Goal: Task Accomplishment & Management: Manage account settings

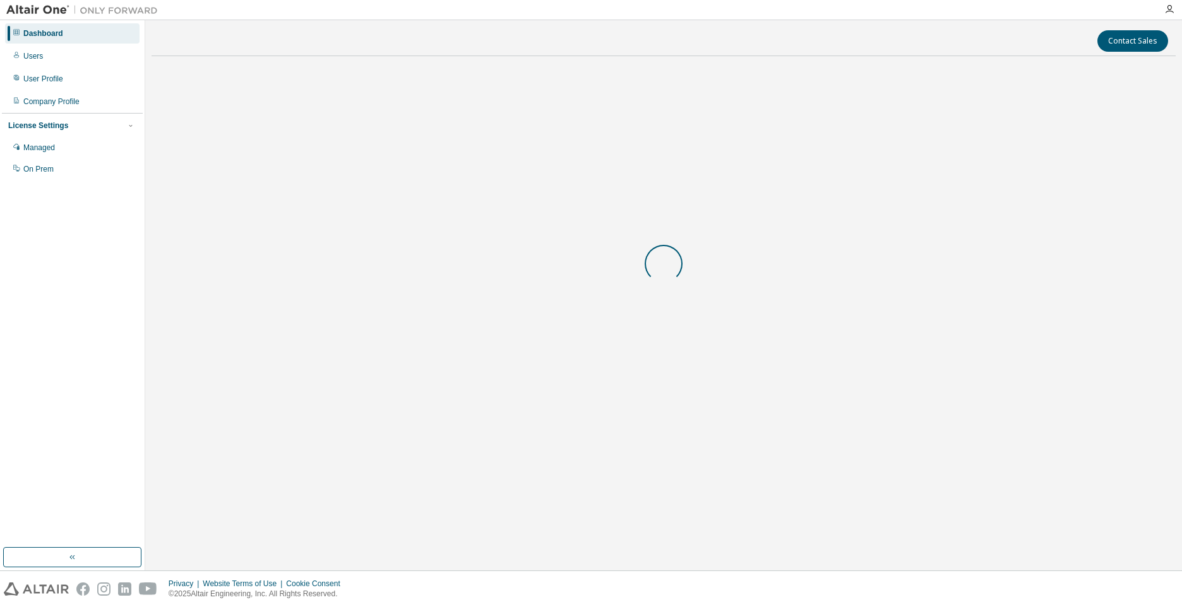
drag, startPoint x: 0, startPoint y: 0, endPoint x: 544, endPoint y: 81, distance: 550.4
click at [544, 81] on div at bounding box center [664, 263] width 1024 height 395
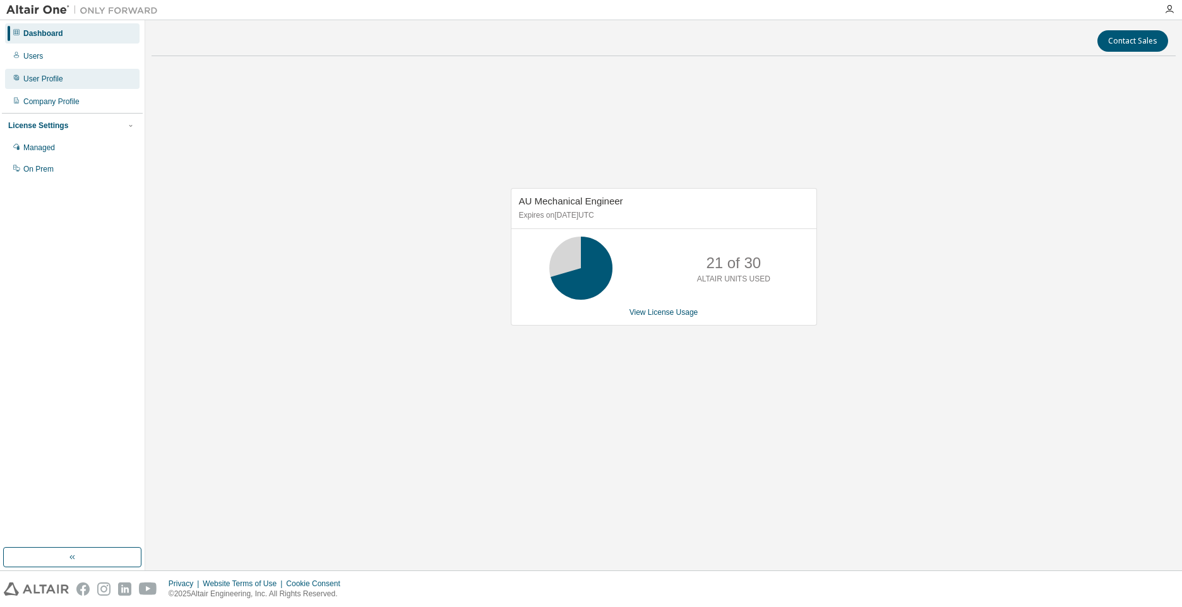
click at [51, 78] on div "User Profile" at bounding box center [43, 79] width 40 height 10
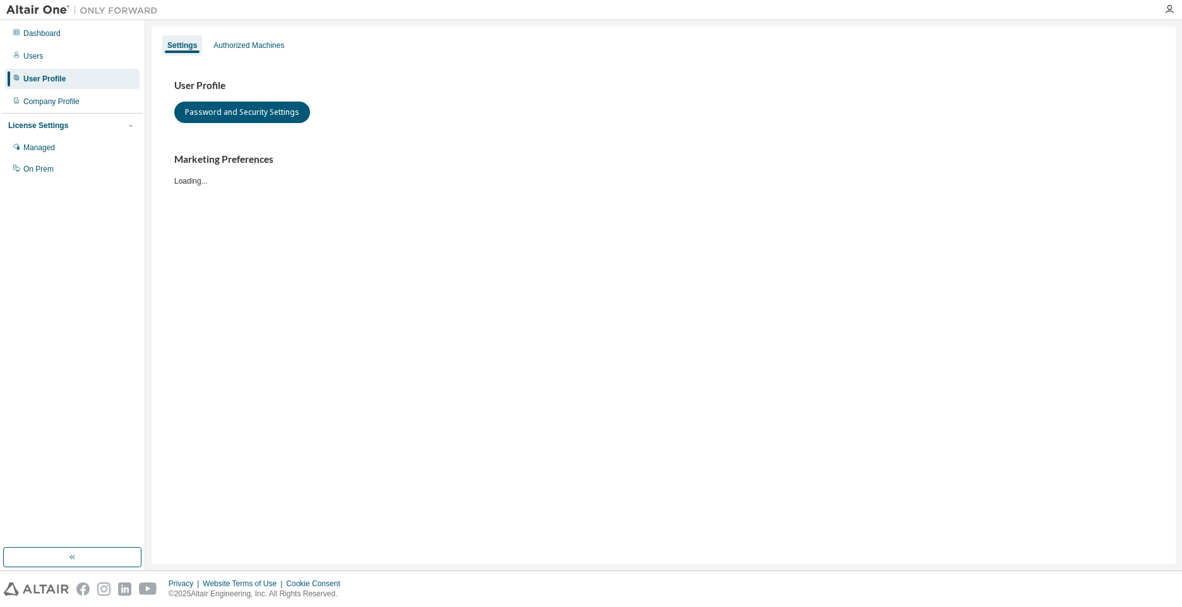
click at [52, 66] on div "Dashboard Users User Profile Company Profile License Settings Managed On Prem" at bounding box center [72, 101] width 141 height 158
click at [41, 145] on div "Managed" at bounding box center [39, 148] width 32 height 10
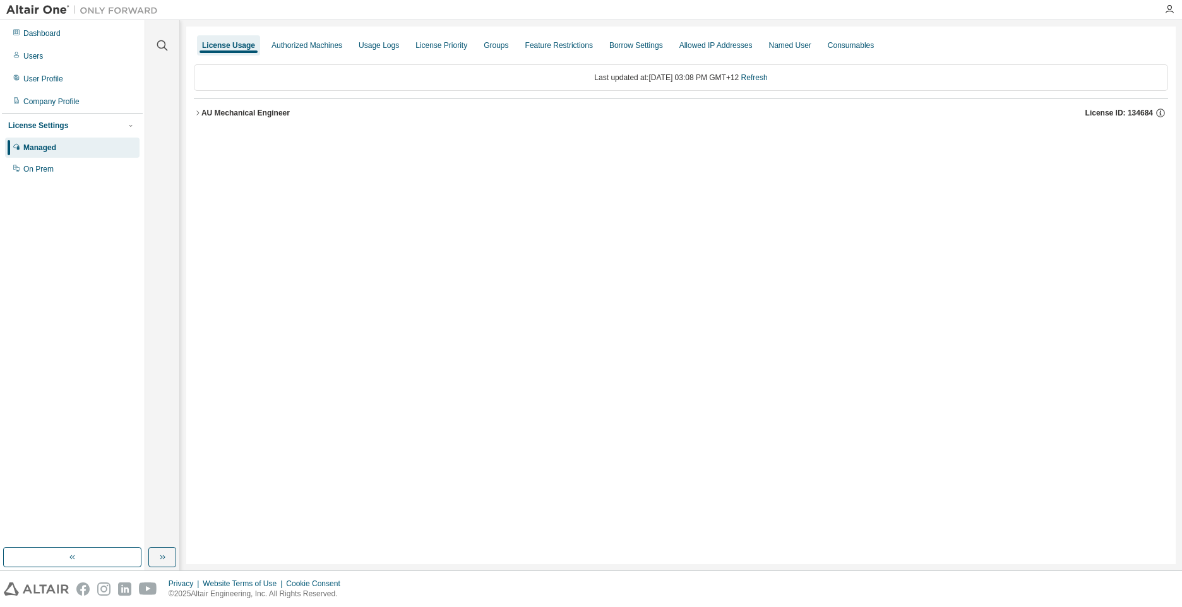
click at [211, 114] on div "AU Mechanical Engineer" at bounding box center [245, 113] width 88 height 10
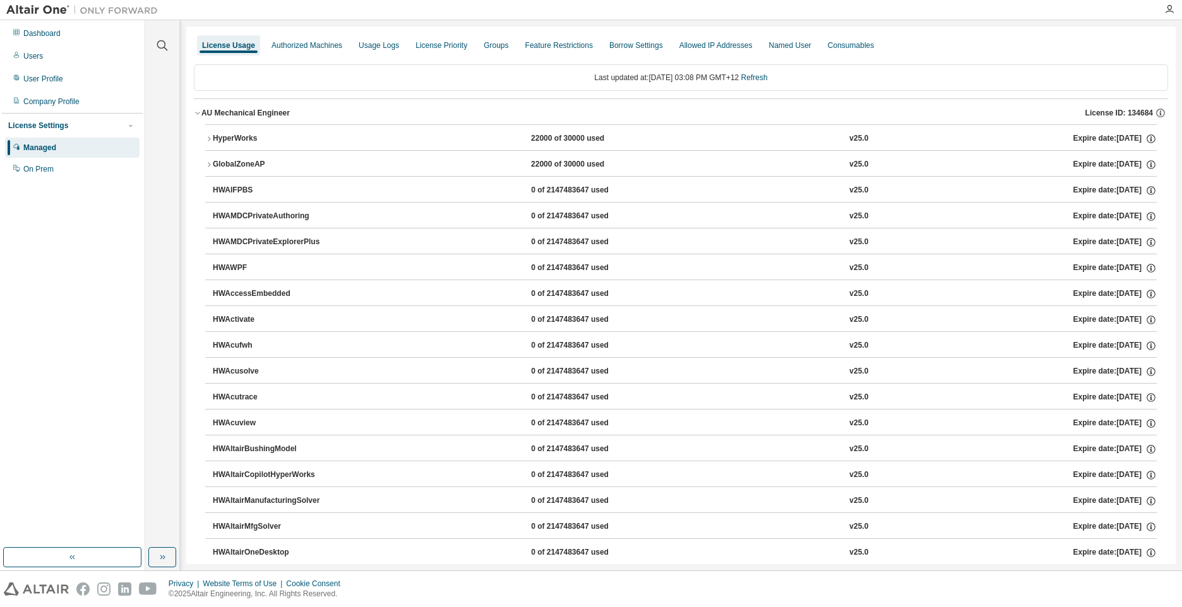
click at [207, 136] on icon "button" at bounding box center [209, 139] width 8 height 8
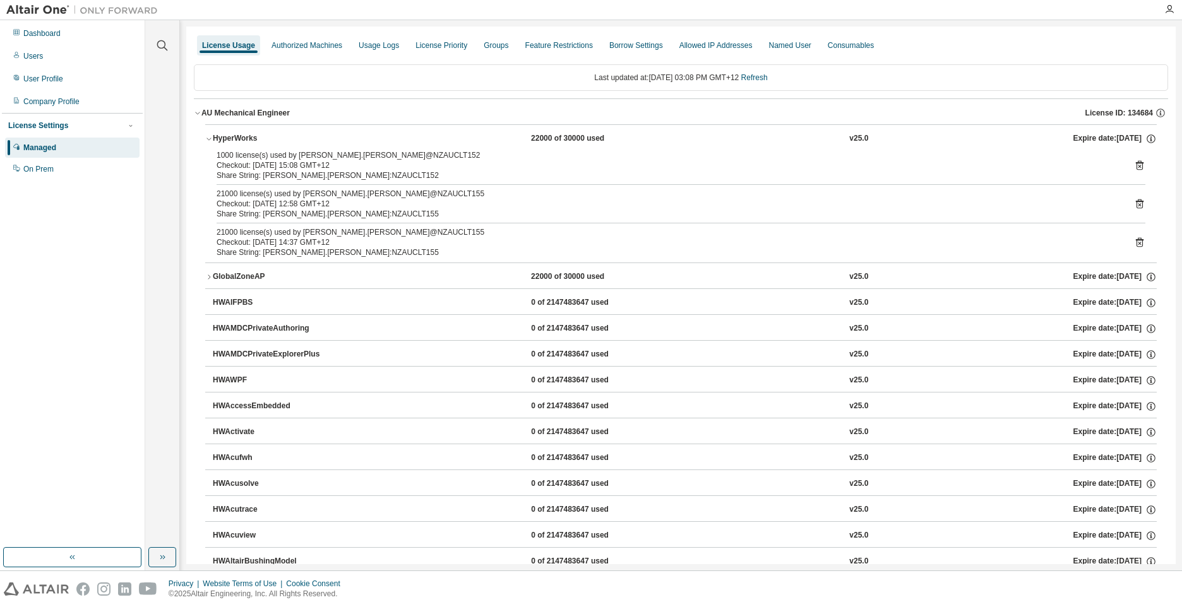
click at [1140, 243] on div "1000 license(s) used by [PERSON_NAME].[PERSON_NAME]@NZAUCLT152 Checkout: [DATE]…" at bounding box center [681, 206] width 952 height 112
click at [1134, 243] on icon at bounding box center [1139, 242] width 11 height 11
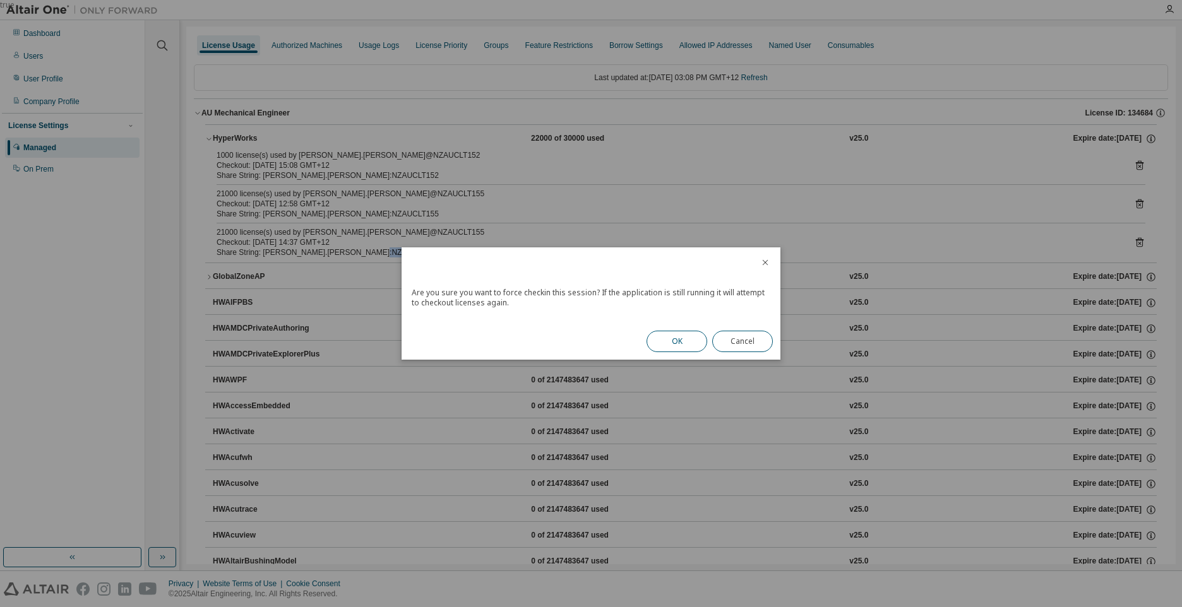
click at [671, 340] on button "OK" at bounding box center [677, 341] width 61 height 21
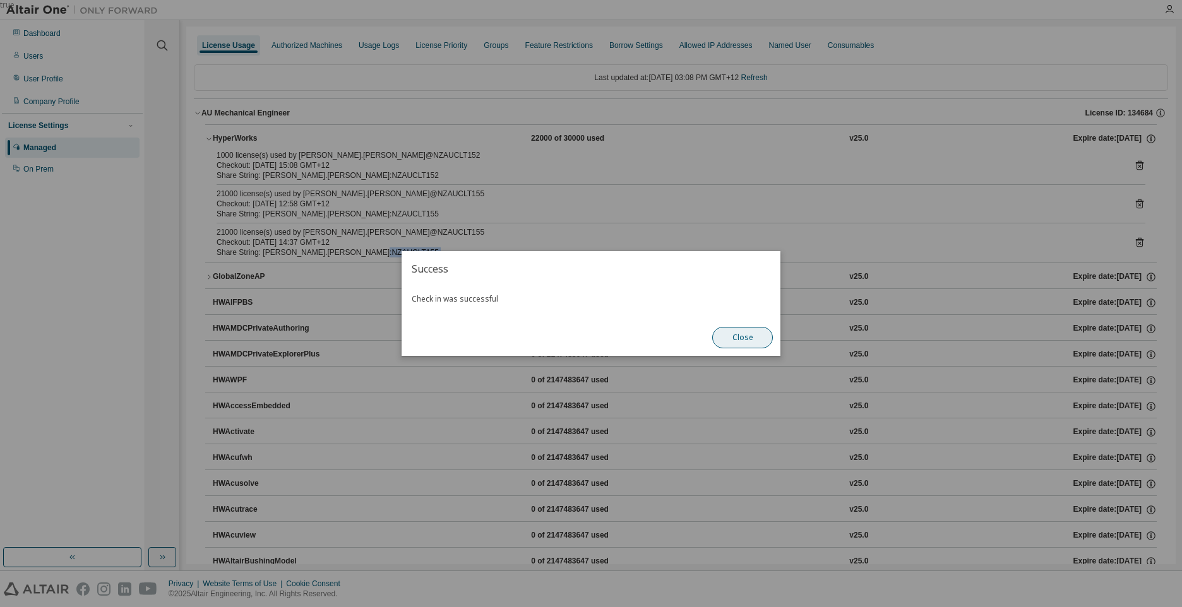
click at [752, 335] on button "Close" at bounding box center [742, 337] width 61 height 21
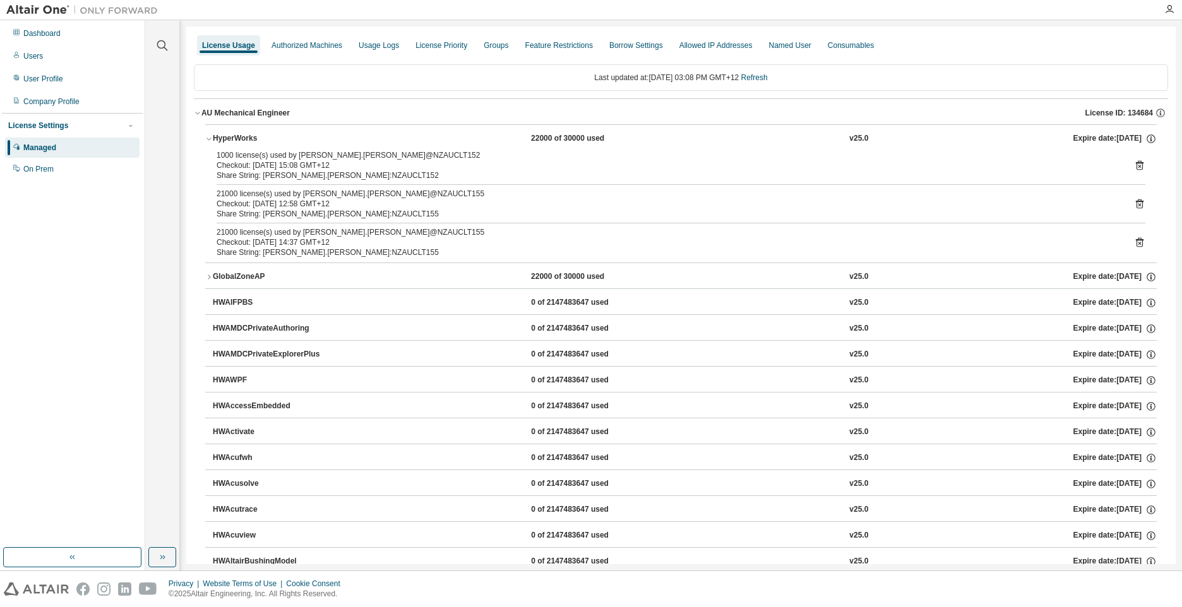
click at [1136, 202] on icon at bounding box center [1140, 204] width 8 height 9
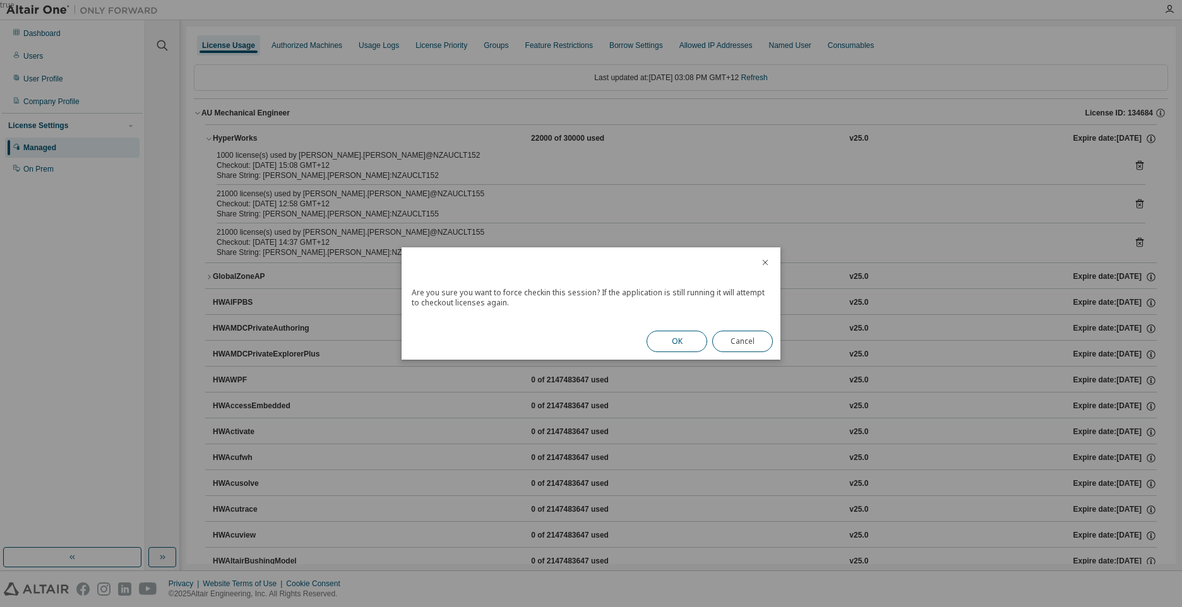
click at [692, 341] on button "OK" at bounding box center [677, 341] width 61 height 21
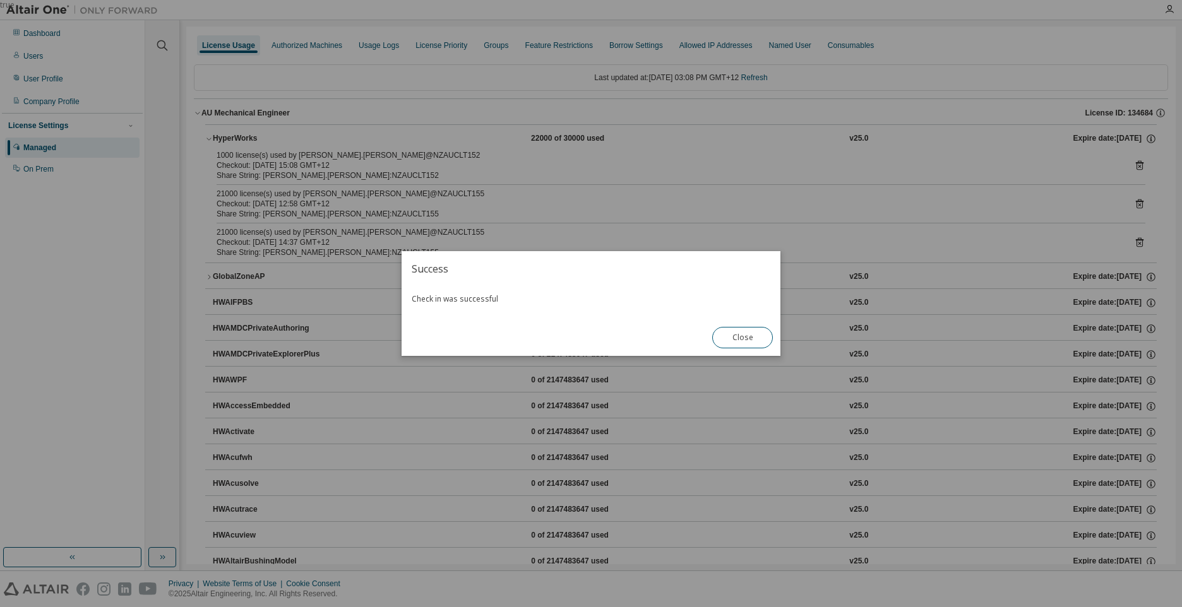
drag, startPoint x: 733, startPoint y: 342, endPoint x: 724, endPoint y: 360, distance: 20.6
click at [733, 342] on button "Close" at bounding box center [742, 337] width 61 height 21
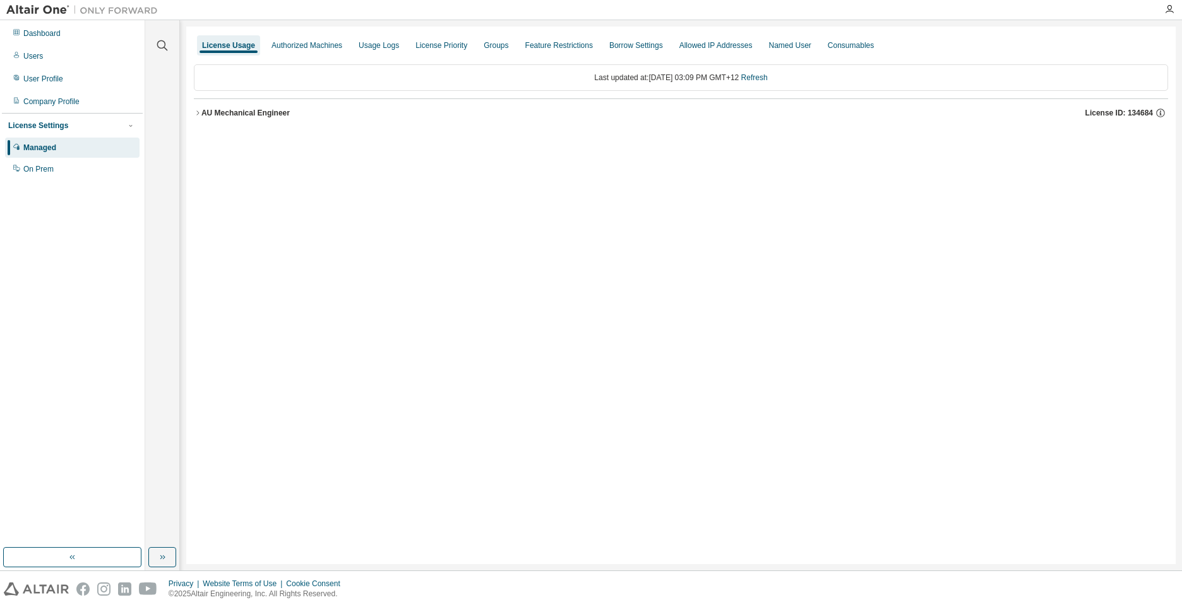
click at [211, 118] on div "AU Mechanical Engineer License ID: 134684" at bounding box center [684, 112] width 967 height 11
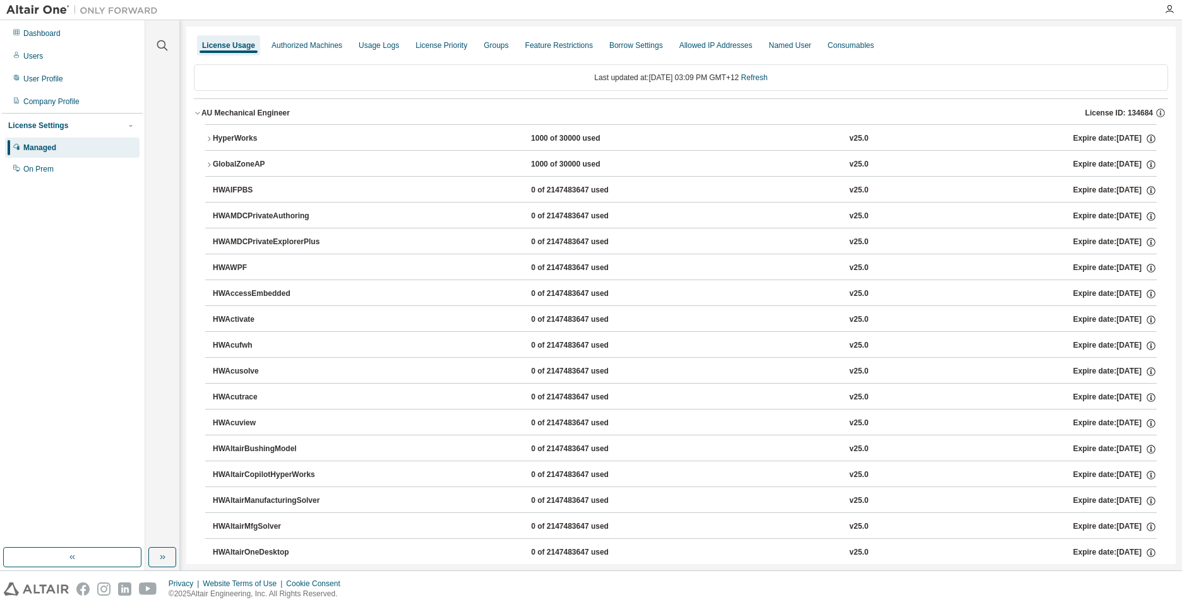
click at [218, 141] on div "HyperWorks" at bounding box center [270, 138] width 114 height 11
